Goal: Navigation & Orientation: Find specific page/section

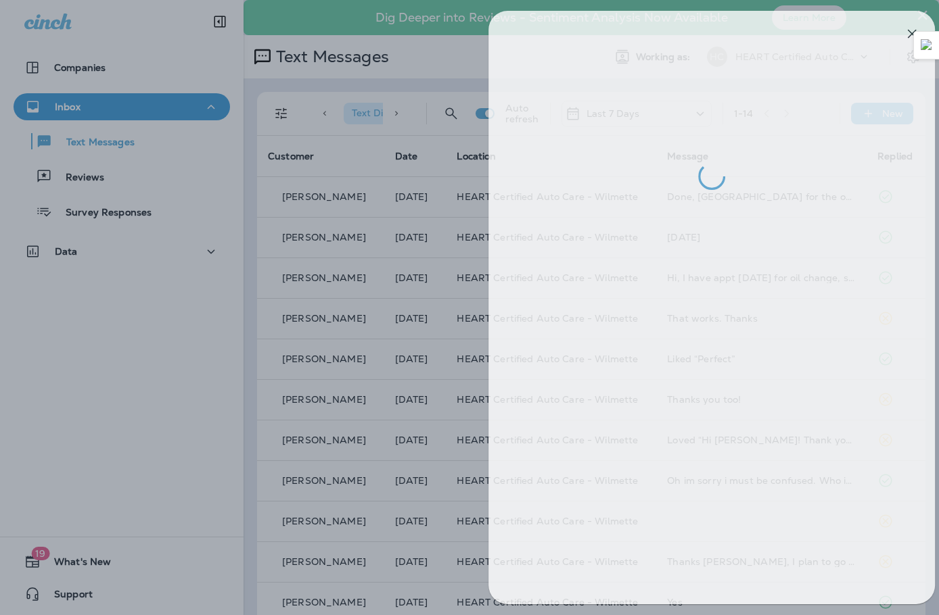
click at [115, 108] on div at bounding box center [483, 307] width 939 height 615
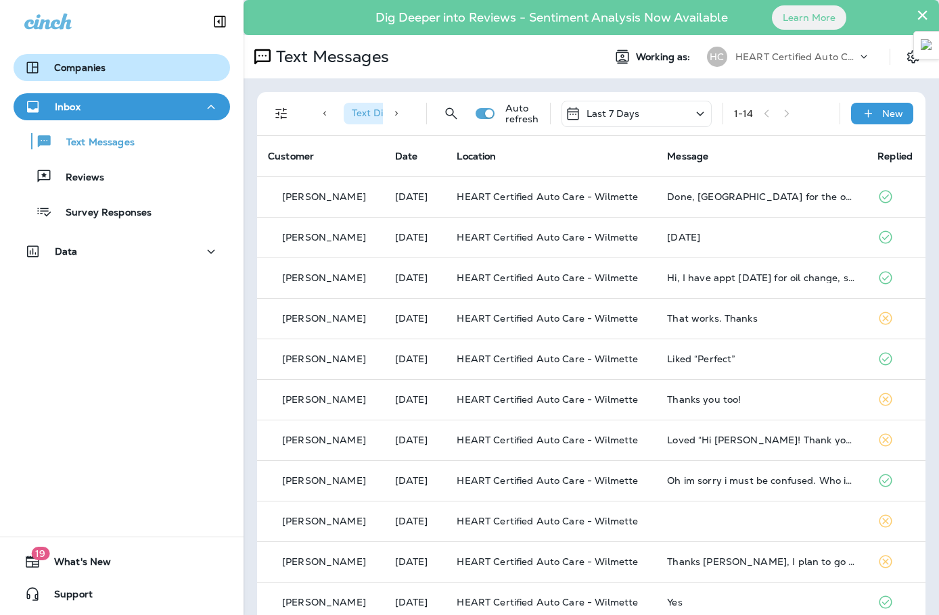
click at [84, 66] on p "Companies" at bounding box center [79, 67] width 51 height 11
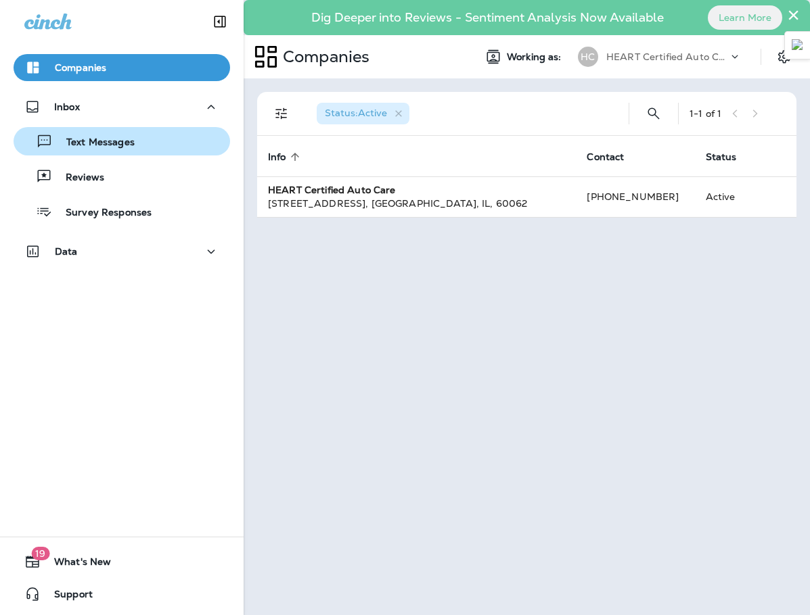
click at [91, 145] on p "Text Messages" at bounding box center [94, 143] width 82 height 13
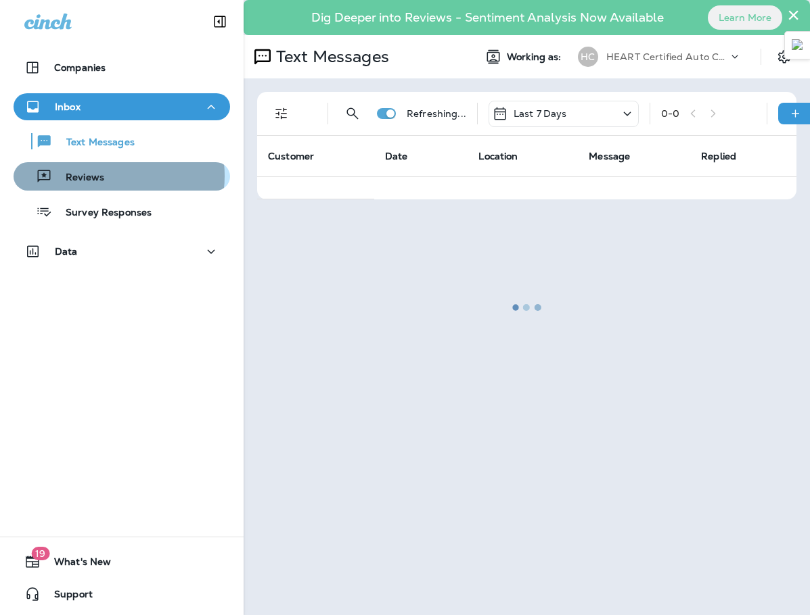
click at [101, 177] on div "Reviews" at bounding box center [122, 176] width 206 height 20
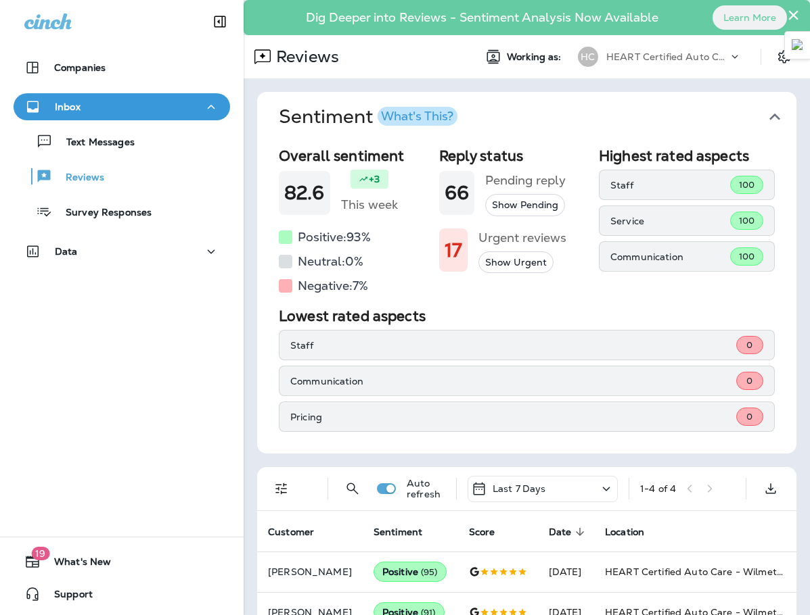
click at [111, 158] on div "Text Messages Reviews Survey Responses" at bounding box center [122, 173] width 216 height 106
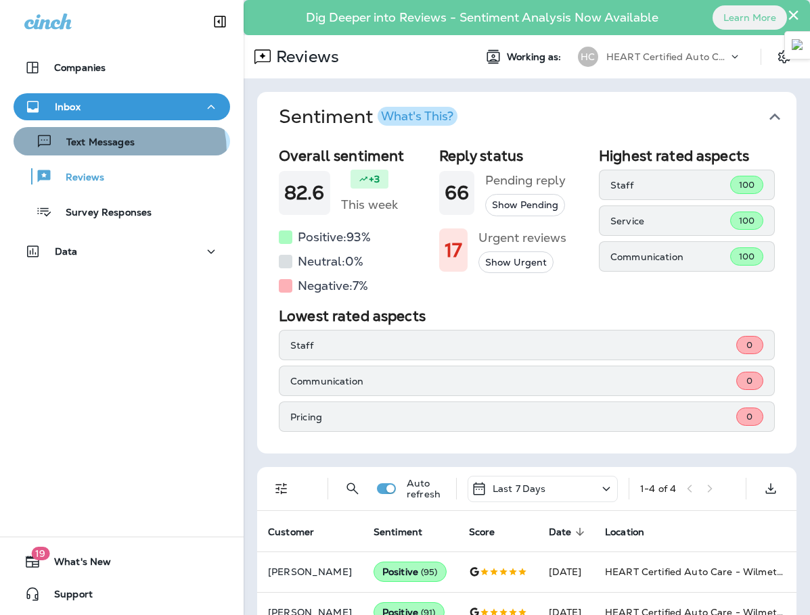
click at [115, 152] on button "Text Messages" at bounding box center [122, 141] width 216 height 28
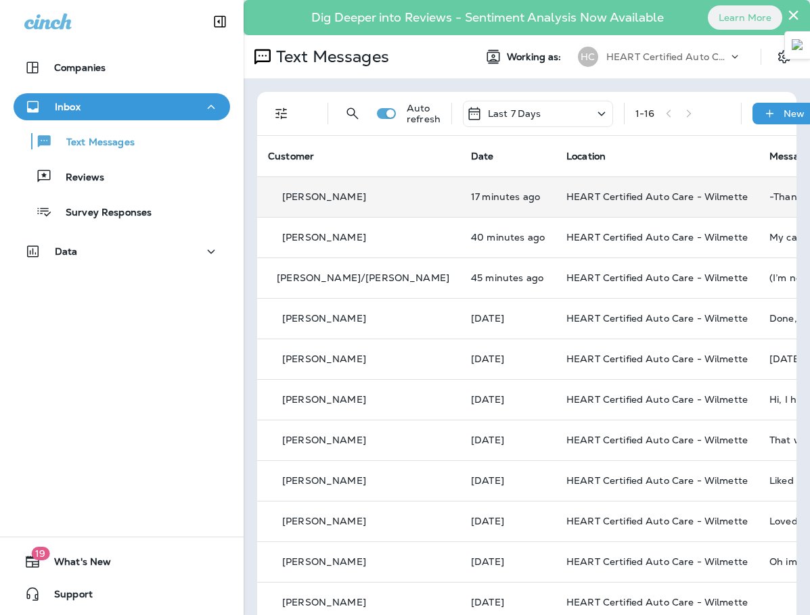
click at [555, 185] on td "HEART Certified Auto Care - Wilmette" at bounding box center [656, 197] width 203 height 41
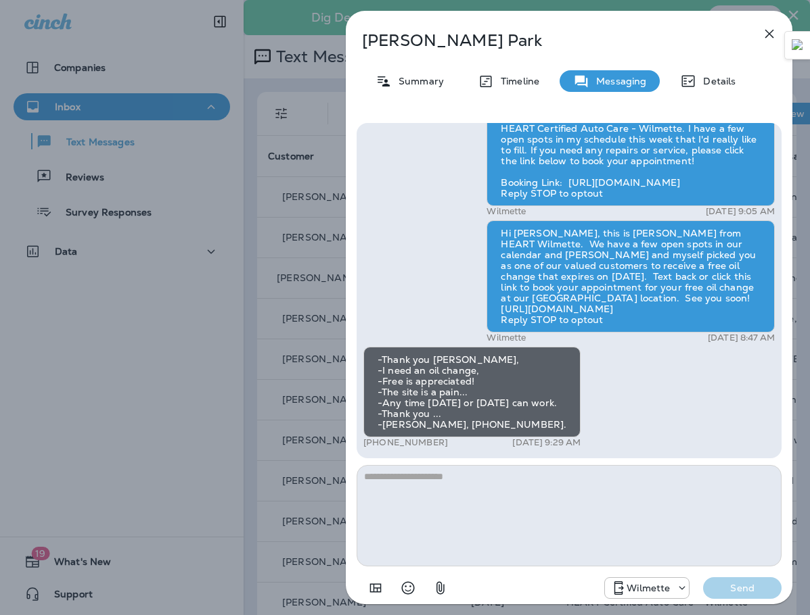
click at [474, 474] on textarea at bounding box center [568, 515] width 425 height 101
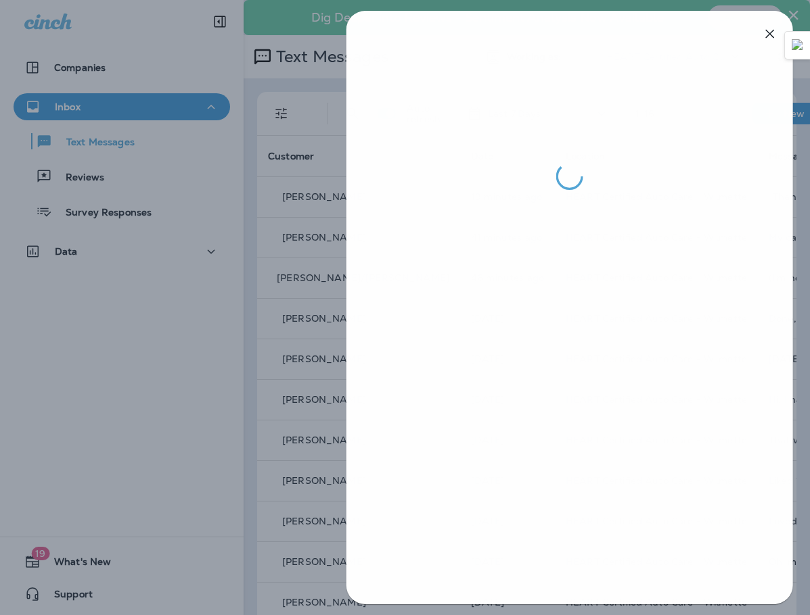
click at [324, 153] on div at bounding box center [406, 307] width 810 height 615
